Goal: Check status: Check status

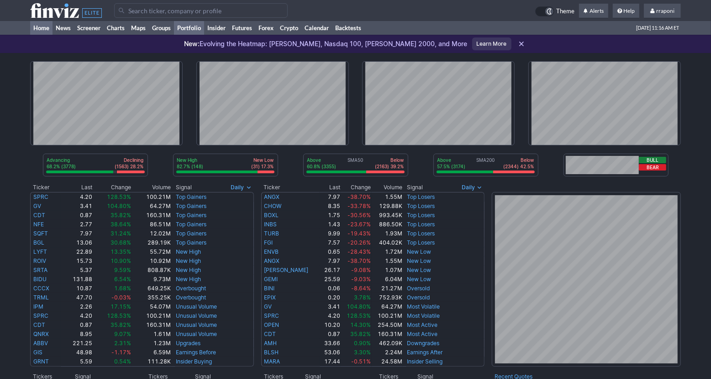
click at [196, 29] on link "Portfolio" at bounding box center [189, 28] width 30 height 14
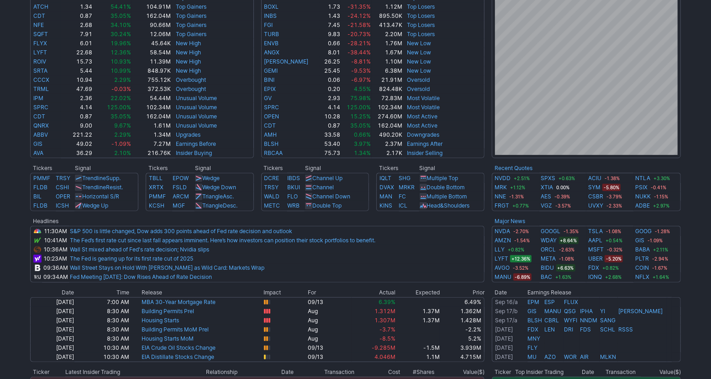
scroll to position [203, 0]
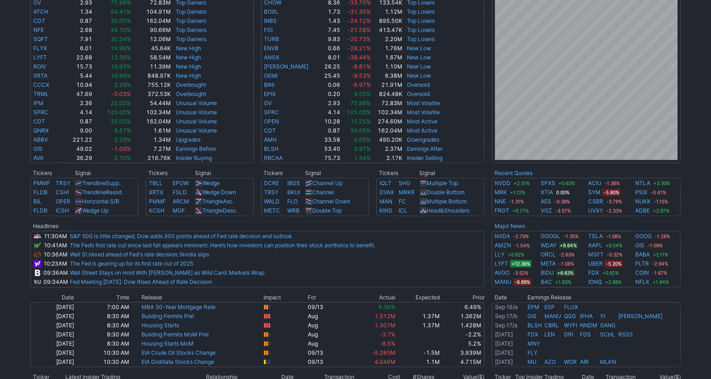
click at [696, 234] on div "Advancing 66.7% (3695) Declining (1657) 29.9% New High 83.4% (156) New Low (31)…" at bounding box center [355, 185] width 711 height 670
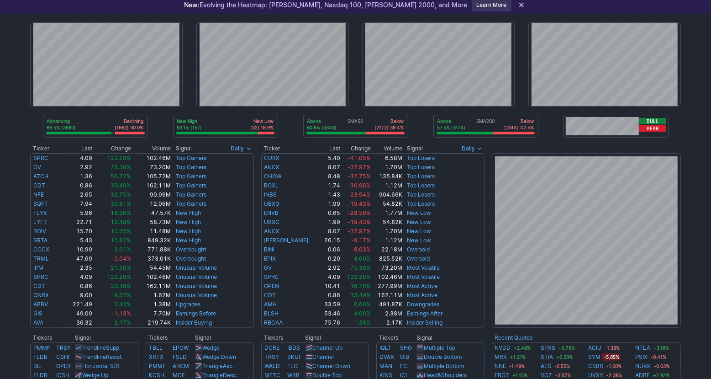
scroll to position [0, 0]
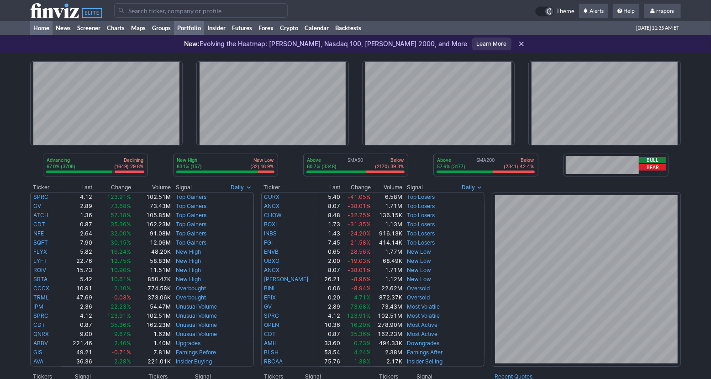
click at [193, 25] on link "Portfolio" at bounding box center [189, 28] width 30 height 14
click at [199, 32] on link "Portfolio" at bounding box center [189, 28] width 30 height 14
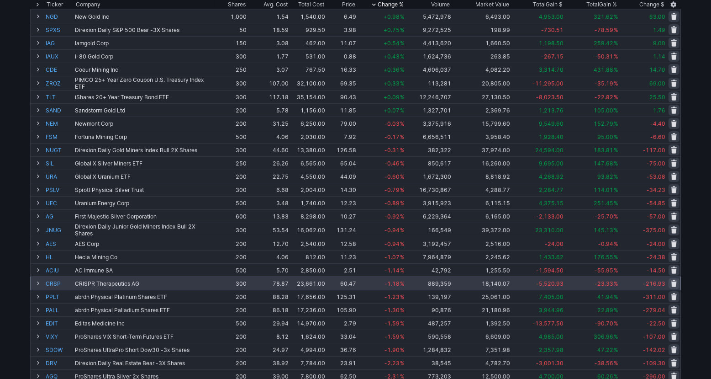
scroll to position [215, 0]
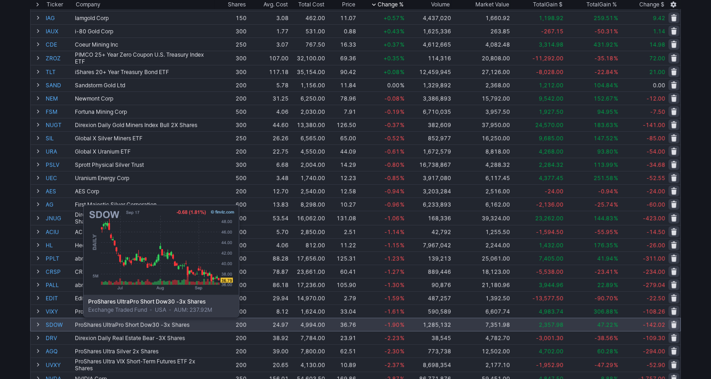
click at [60, 323] on link "SDOW" at bounding box center [59, 324] width 27 height 13
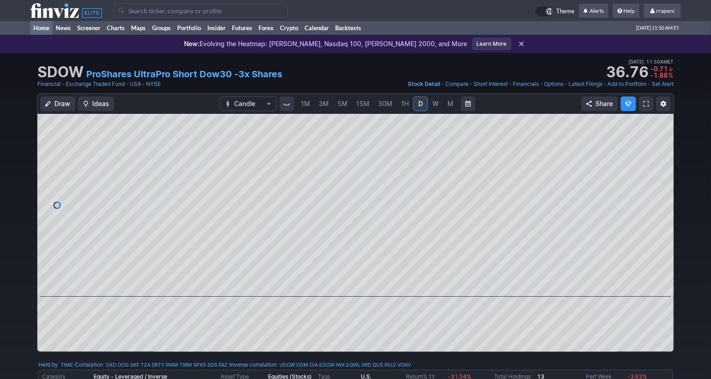
click at [48, 30] on link "Home" at bounding box center [41, 28] width 22 height 14
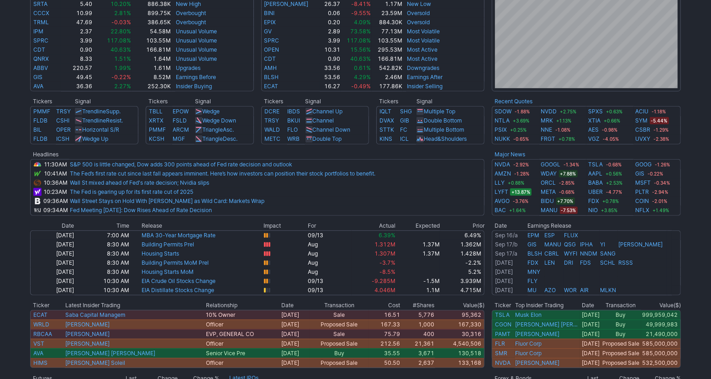
scroll to position [411, 0]
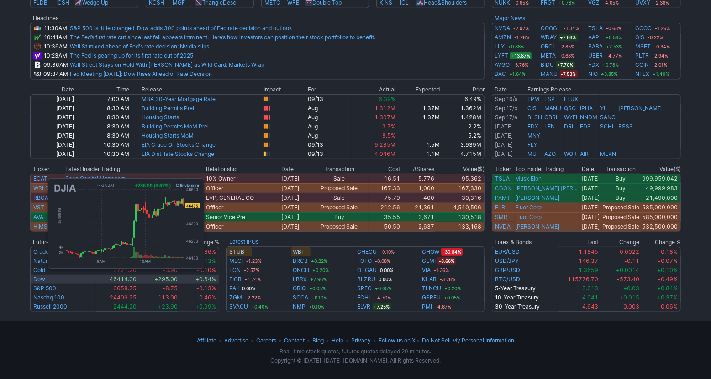
click at [43, 279] on link "Dow" at bounding box center [39, 279] width 12 height 7
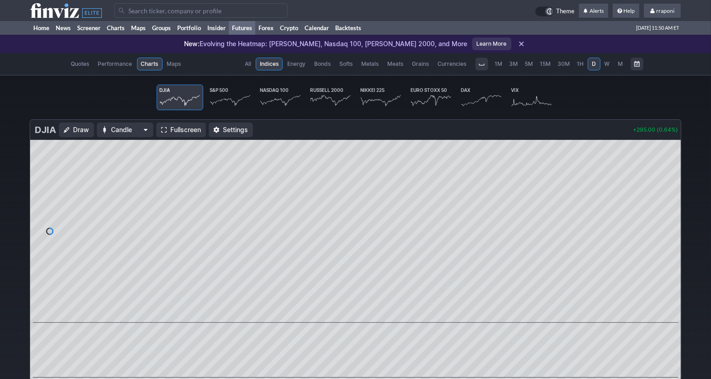
click at [617, 70] on div "1M 3M 5M 15M 30M 1H D W M" at bounding box center [559, 64] width 137 height 15
click at [619, 67] on span "M" at bounding box center [620, 63] width 5 height 7
click at [531, 60] on span "5M" at bounding box center [529, 63] width 8 height 9
click at [594, 65] on span "D" at bounding box center [594, 63] width 4 height 7
click at [603, 65] on link "W" at bounding box center [607, 64] width 13 height 13
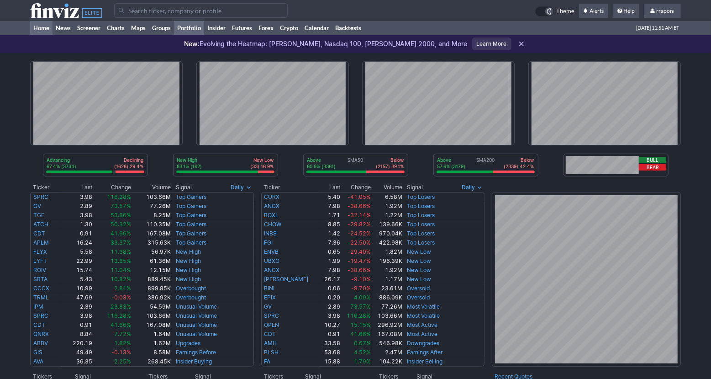
click at [195, 28] on link "Portfolio" at bounding box center [189, 28] width 30 height 14
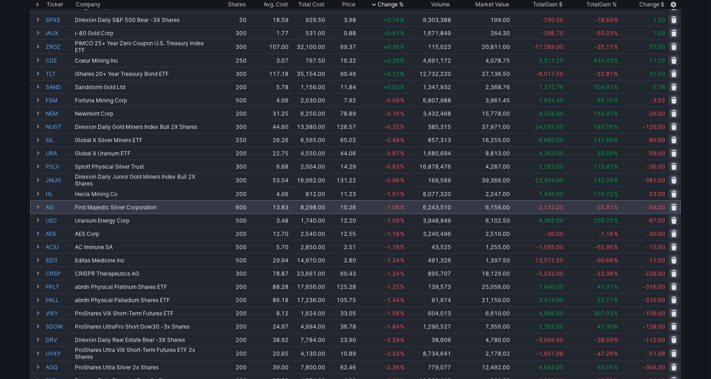
scroll to position [349, 0]
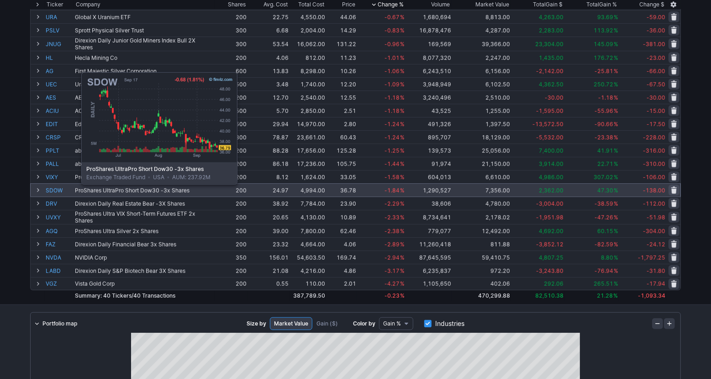
click at [58, 191] on link "SDOW" at bounding box center [59, 190] width 27 height 13
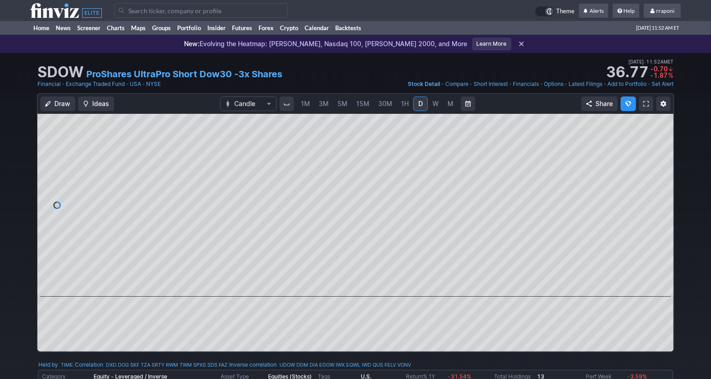
click at [347, 102] on link "5M" at bounding box center [343, 103] width 18 height 15
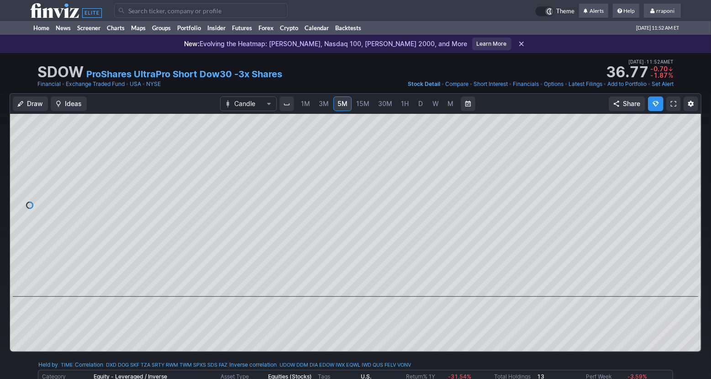
click at [365, 103] on span "15M" at bounding box center [362, 104] width 13 height 8
